Goal: Download file/media

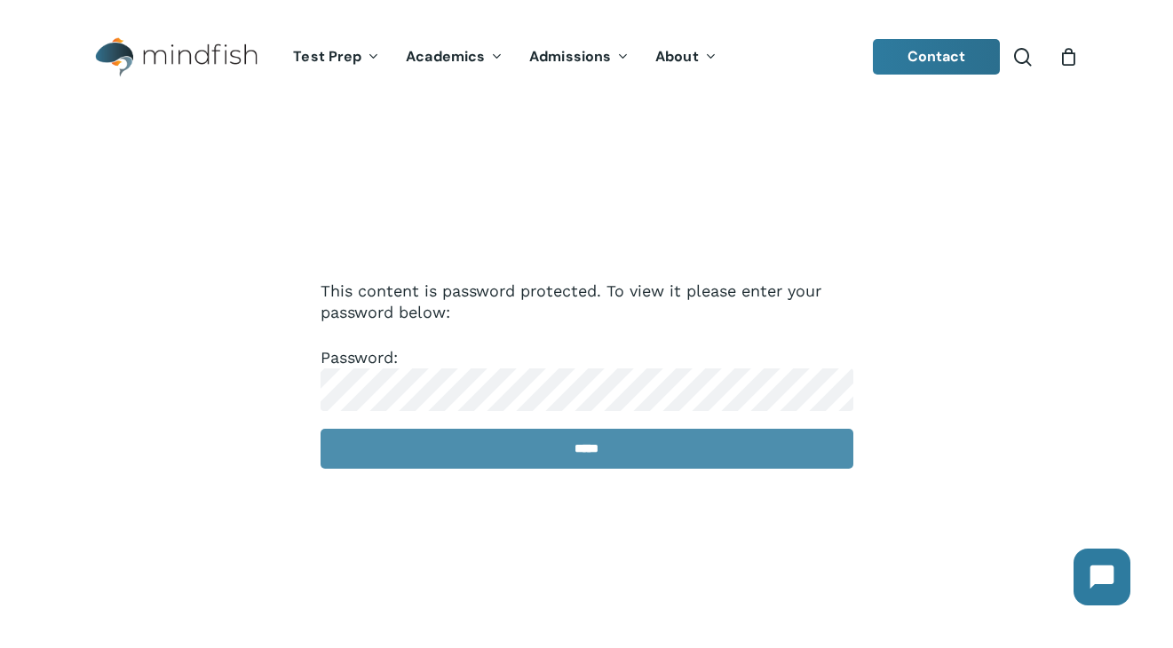
click at [336, 454] on input "*****" at bounding box center [587, 449] width 533 height 40
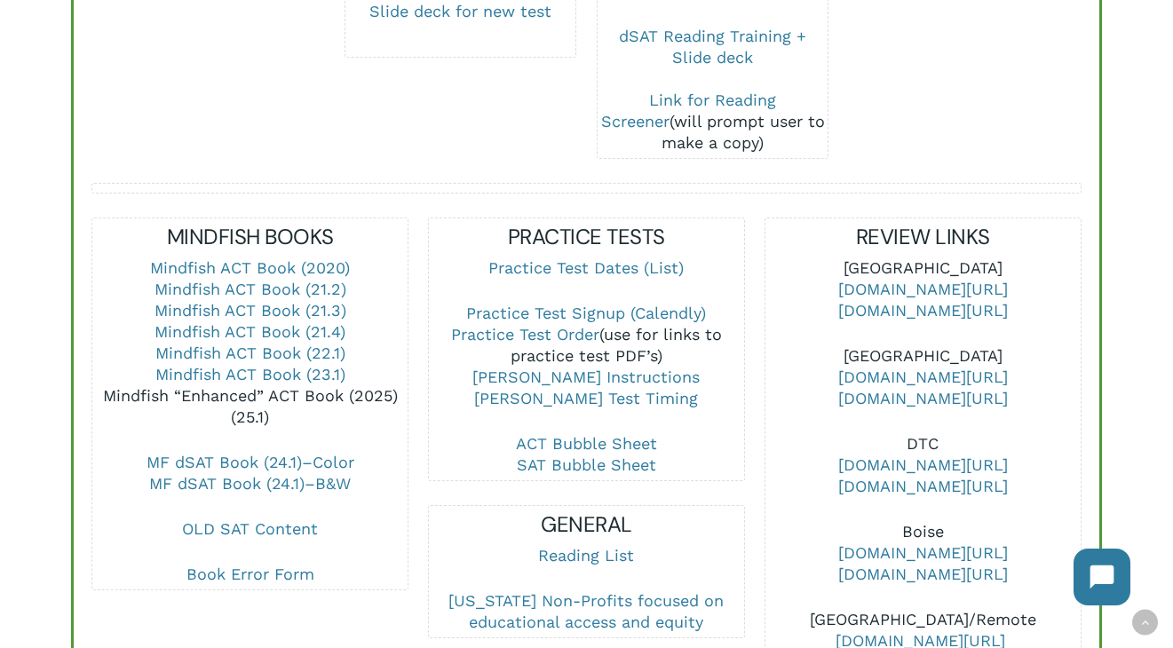
scroll to position [600, 0]
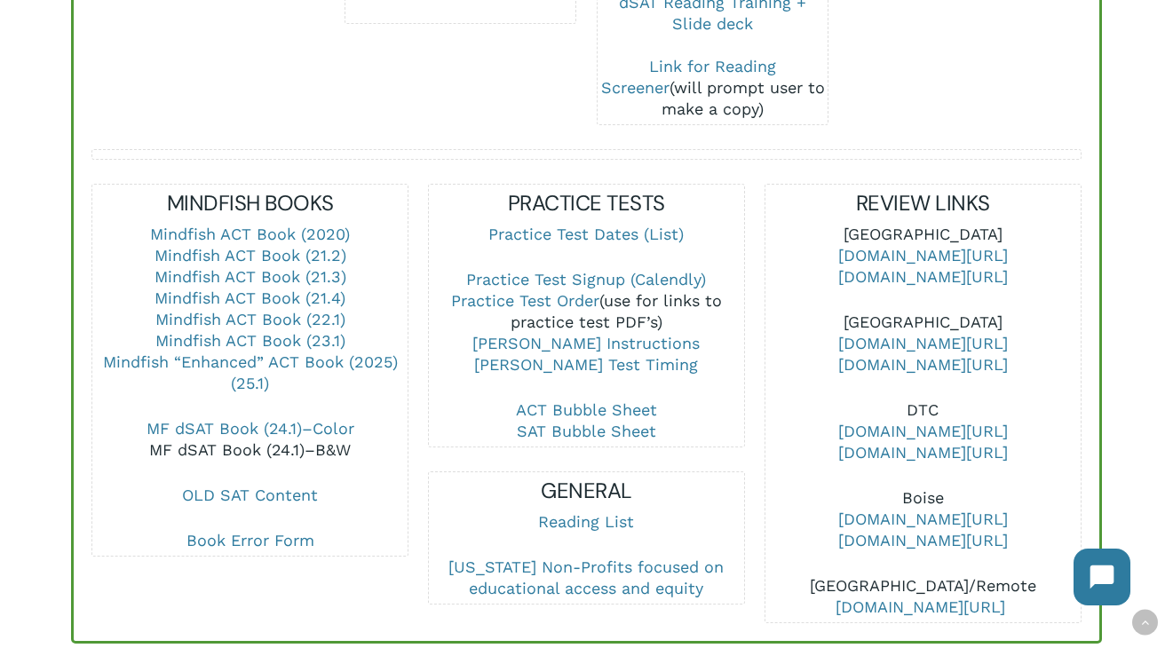
click at [243, 441] on link "MF dSAT Book (24.1)–B&W" at bounding box center [250, 450] width 202 height 19
